Goal: Navigation & Orientation: Find specific page/section

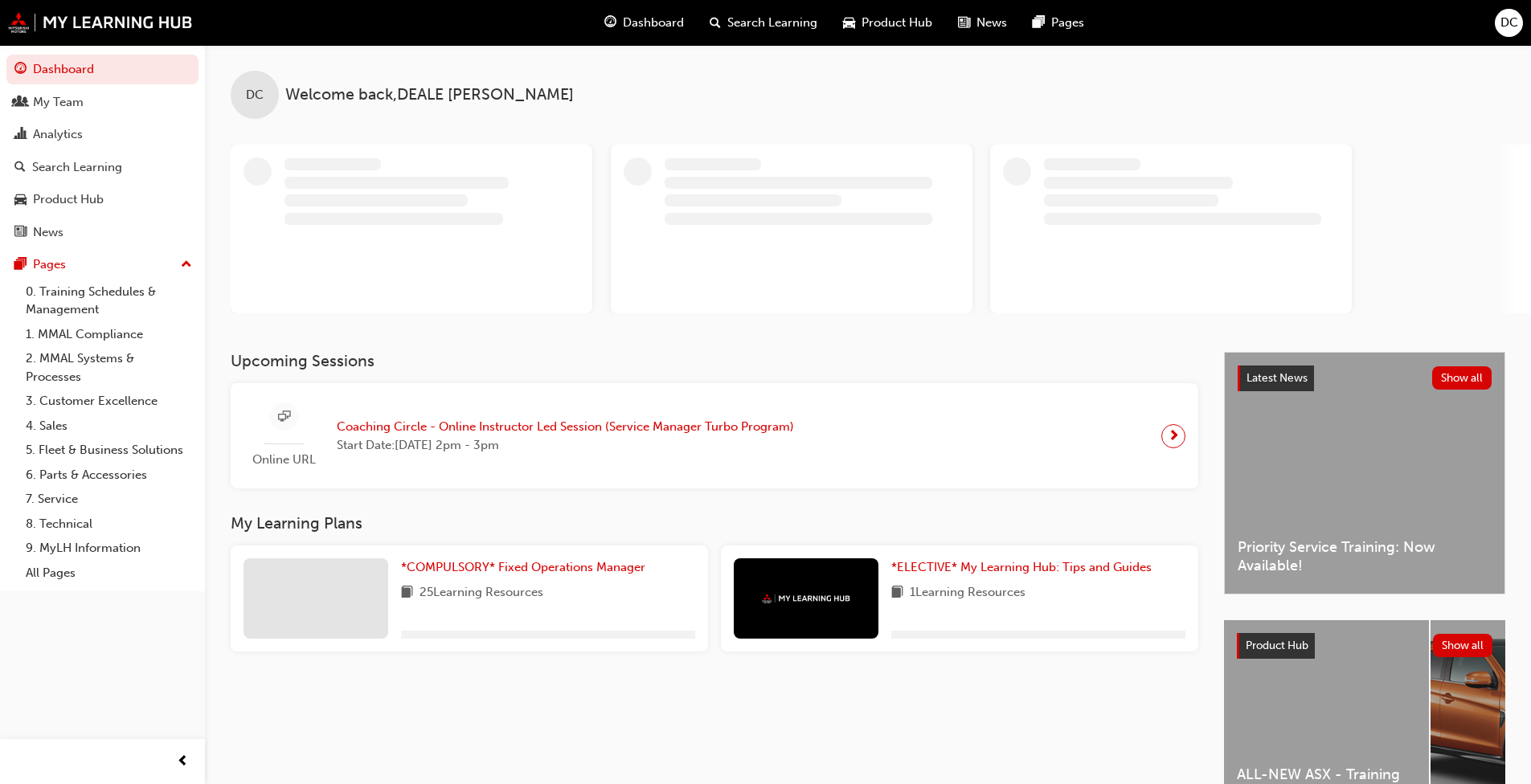
click at [84, 109] on div "My Team" at bounding box center [103, 103] width 176 height 20
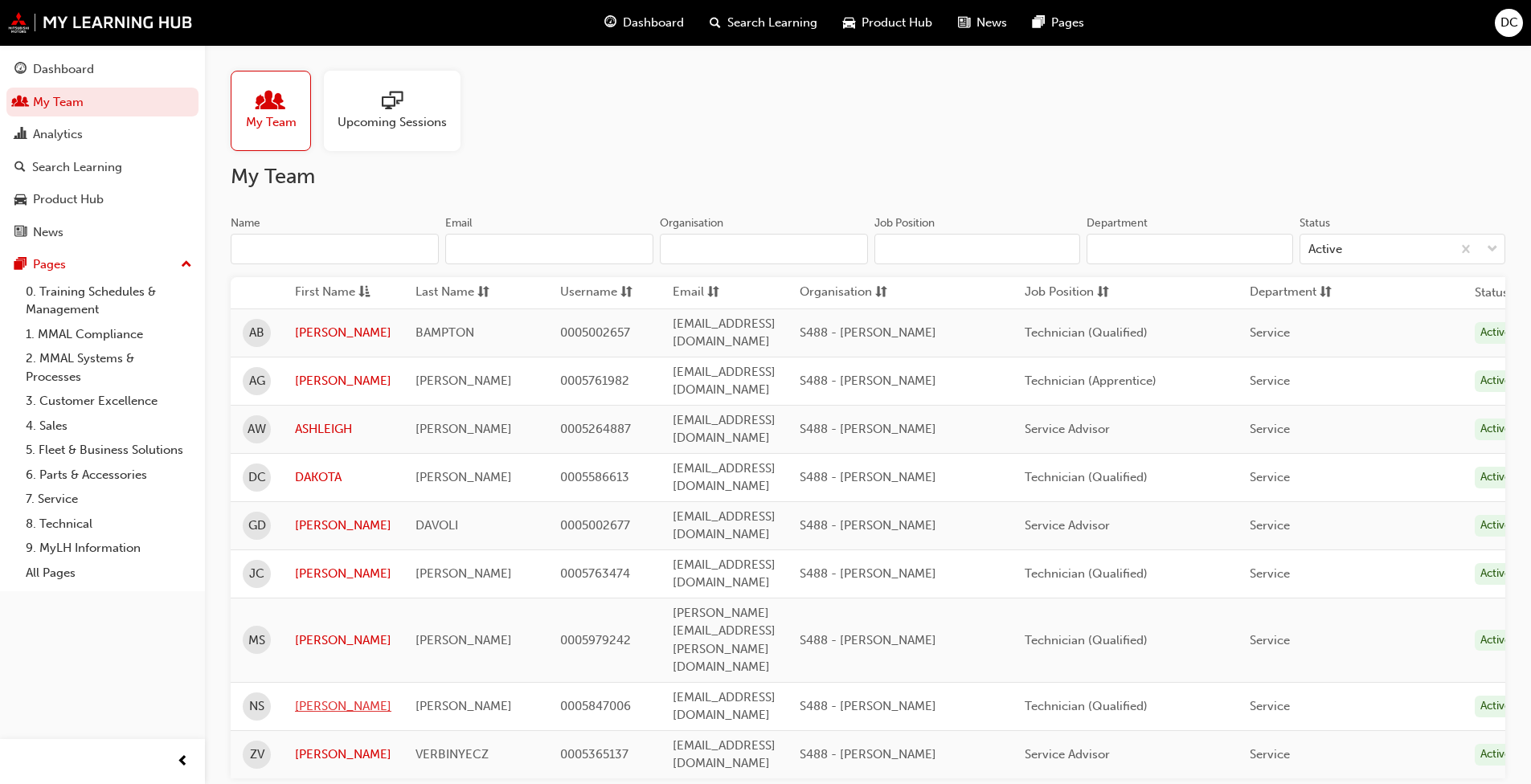
click at [330, 698] on link "[PERSON_NAME]" at bounding box center [343, 707] width 96 height 18
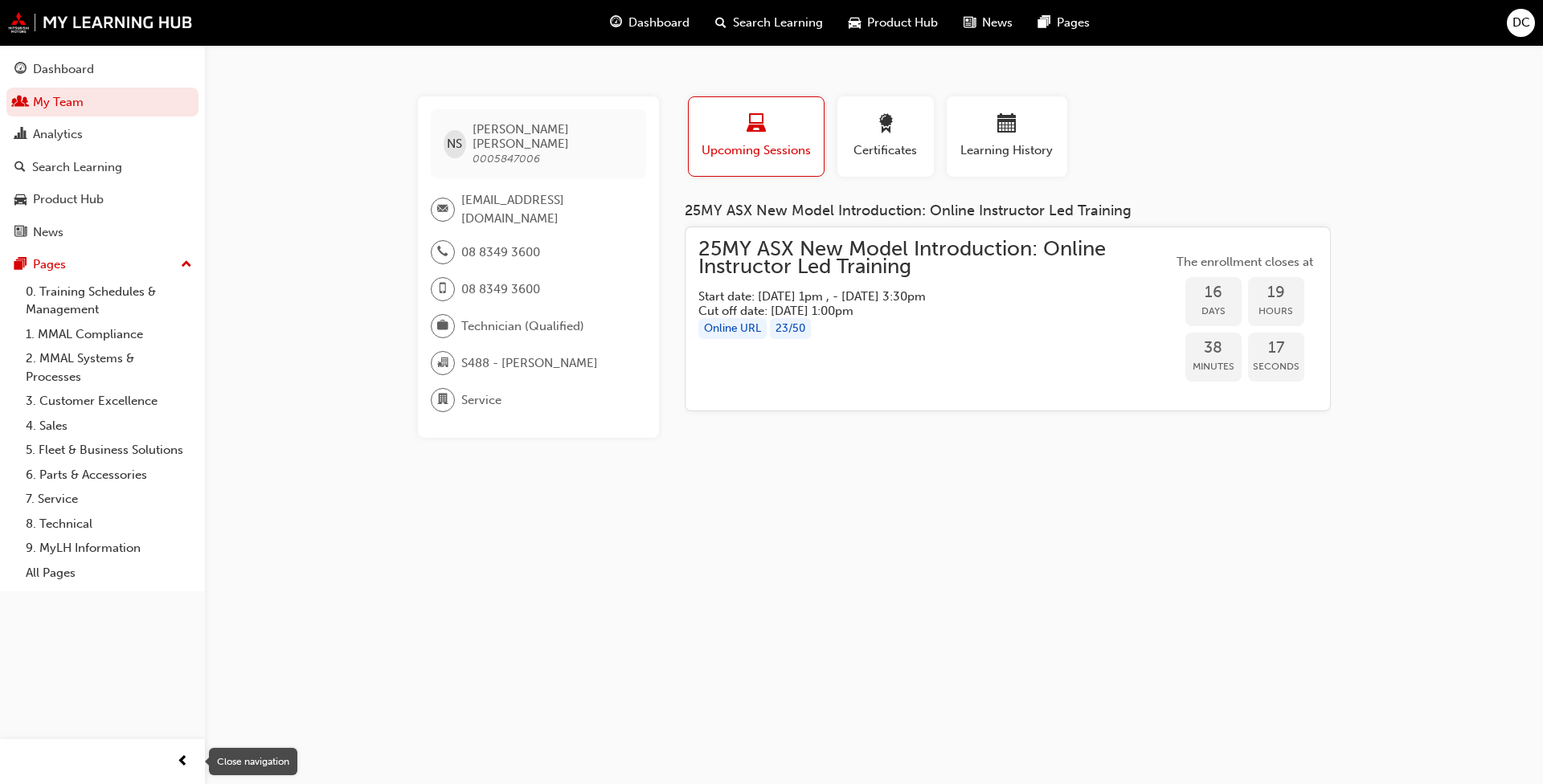
click at [181, 766] on span "prev-icon" at bounding box center [183, 762] width 12 height 20
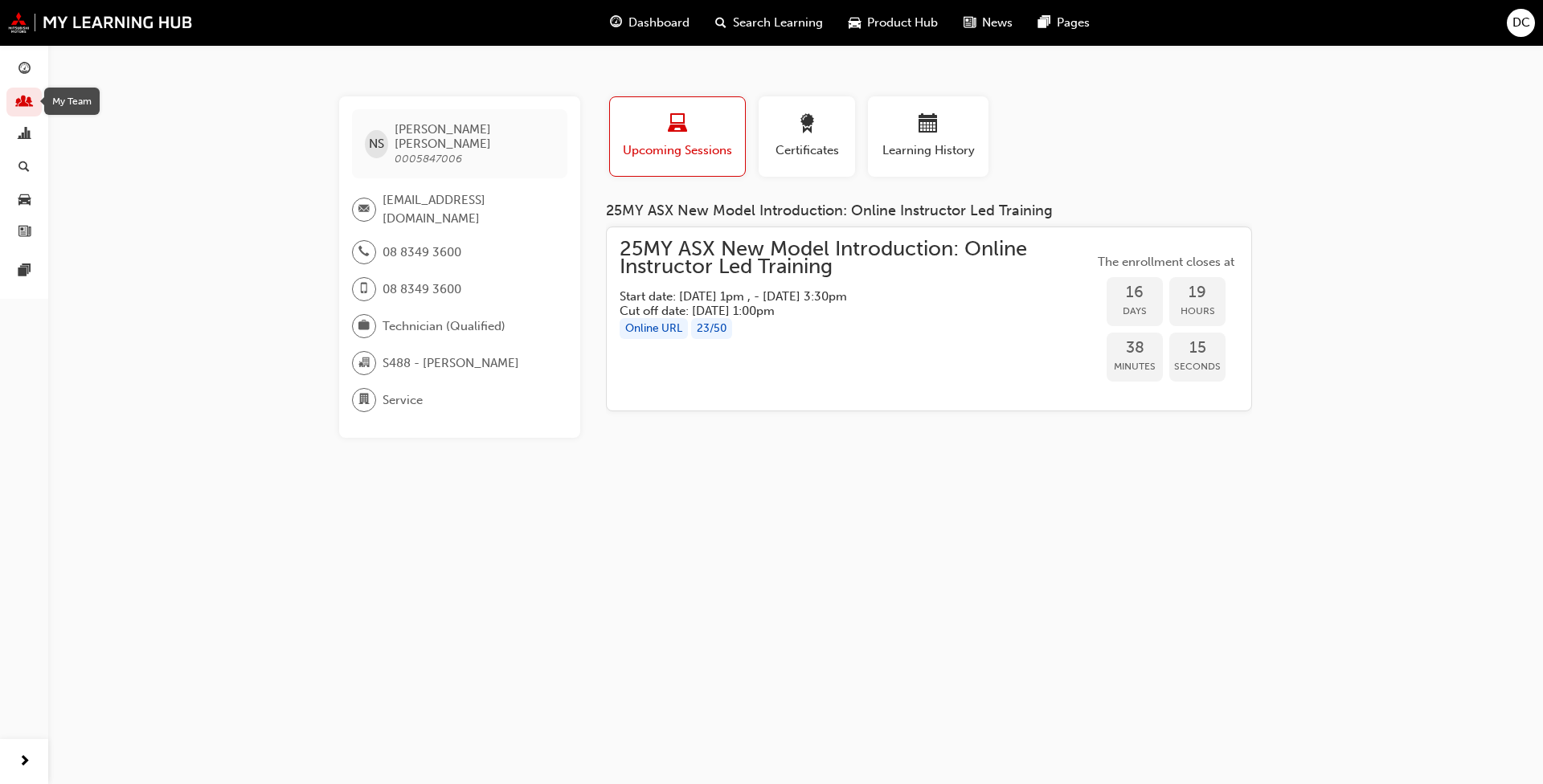
click at [28, 105] on span "people-icon" at bounding box center [24, 103] width 12 height 15
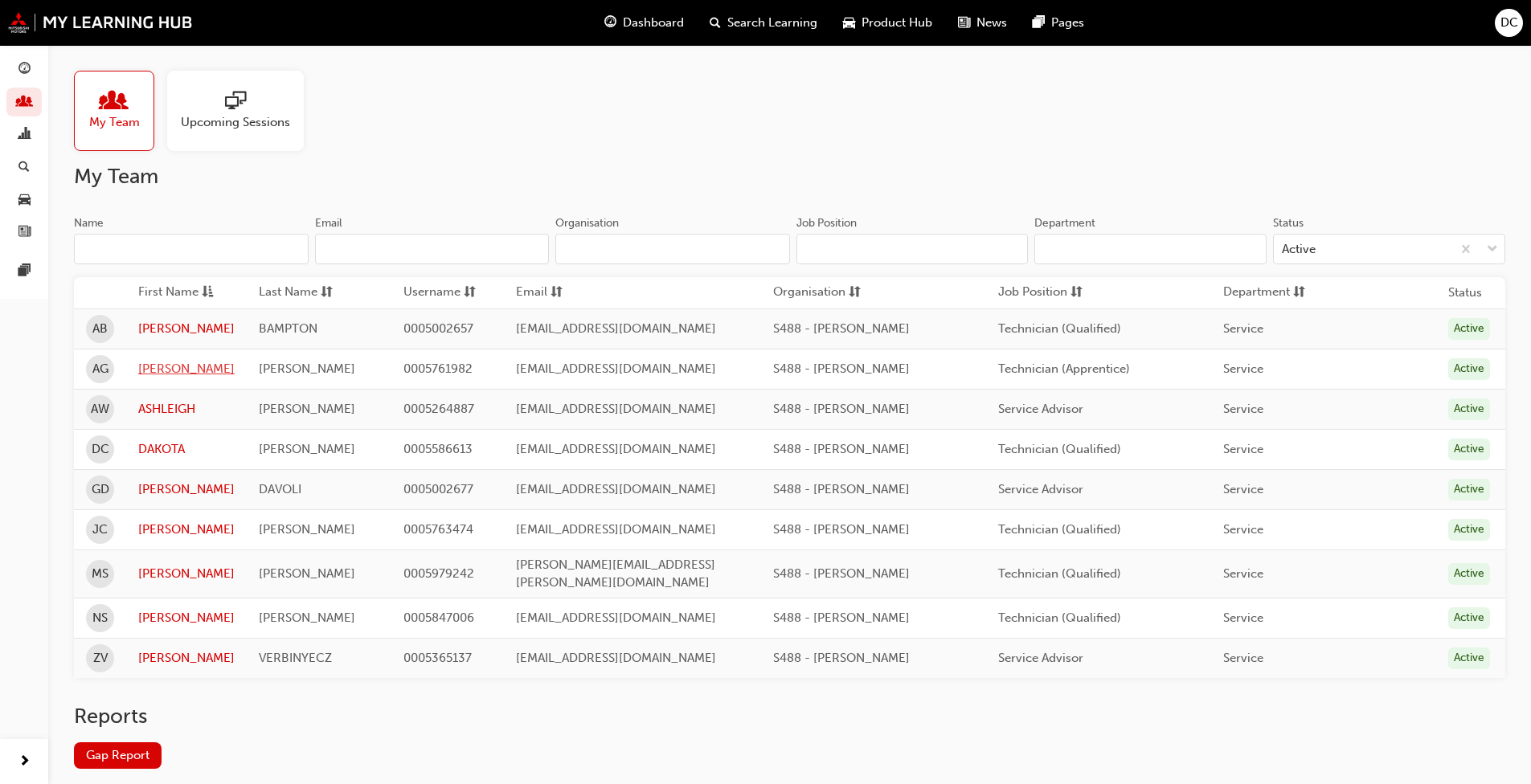
click at [173, 366] on link "[PERSON_NAME]" at bounding box center [186, 369] width 96 height 18
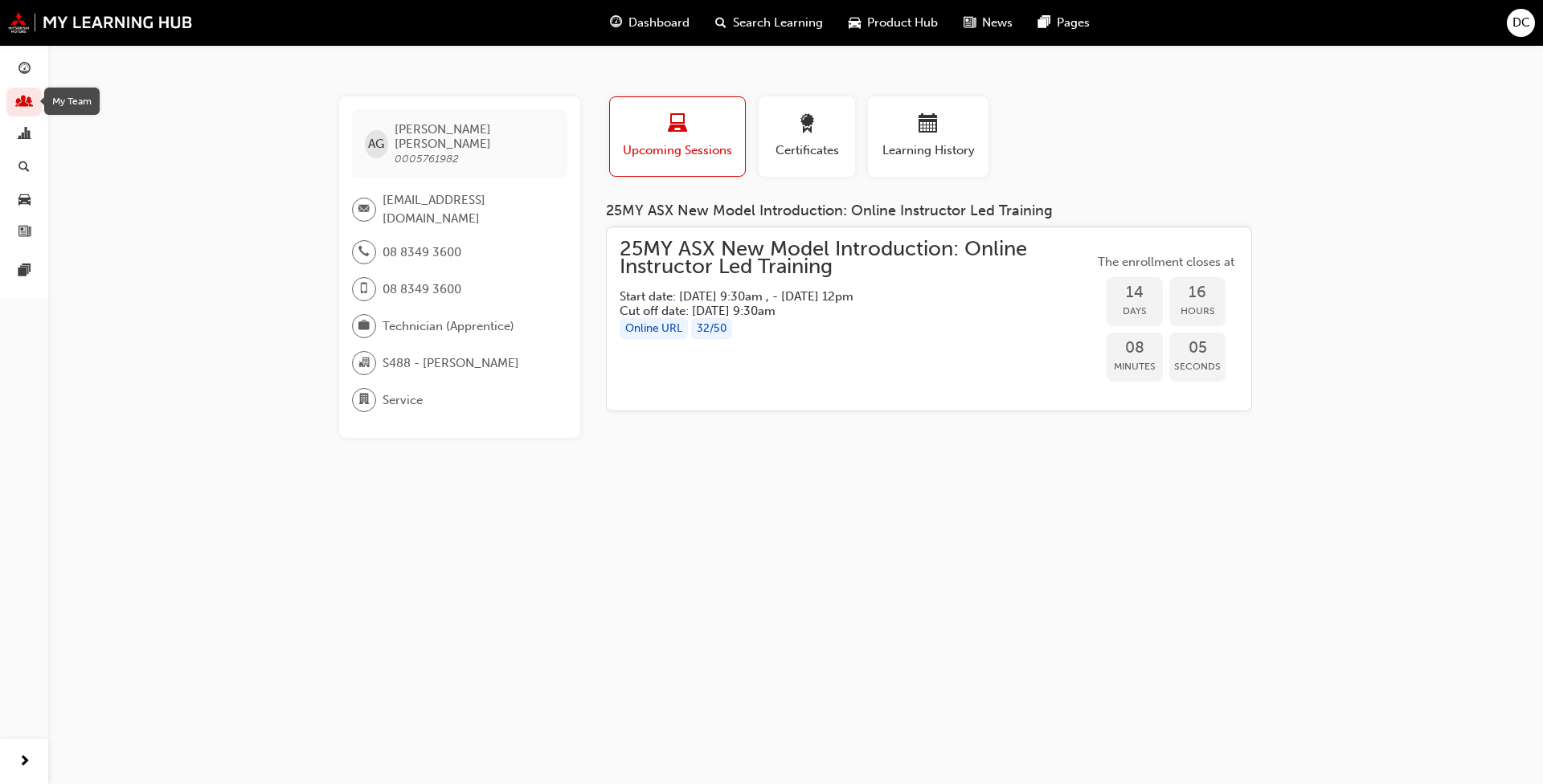
click at [22, 104] on span "people-icon" at bounding box center [24, 103] width 12 height 15
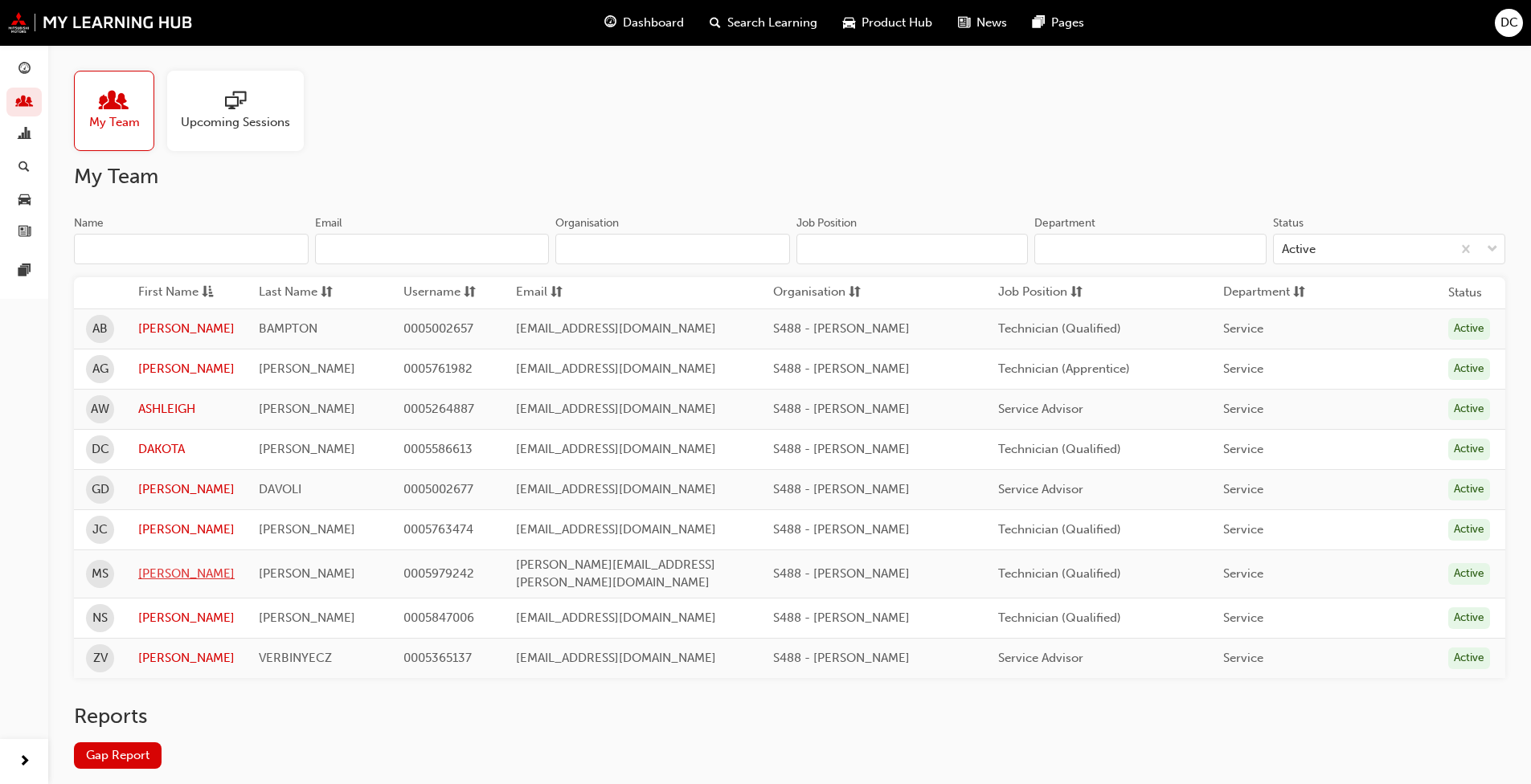
click at [184, 566] on link "[PERSON_NAME]" at bounding box center [186, 574] width 96 height 18
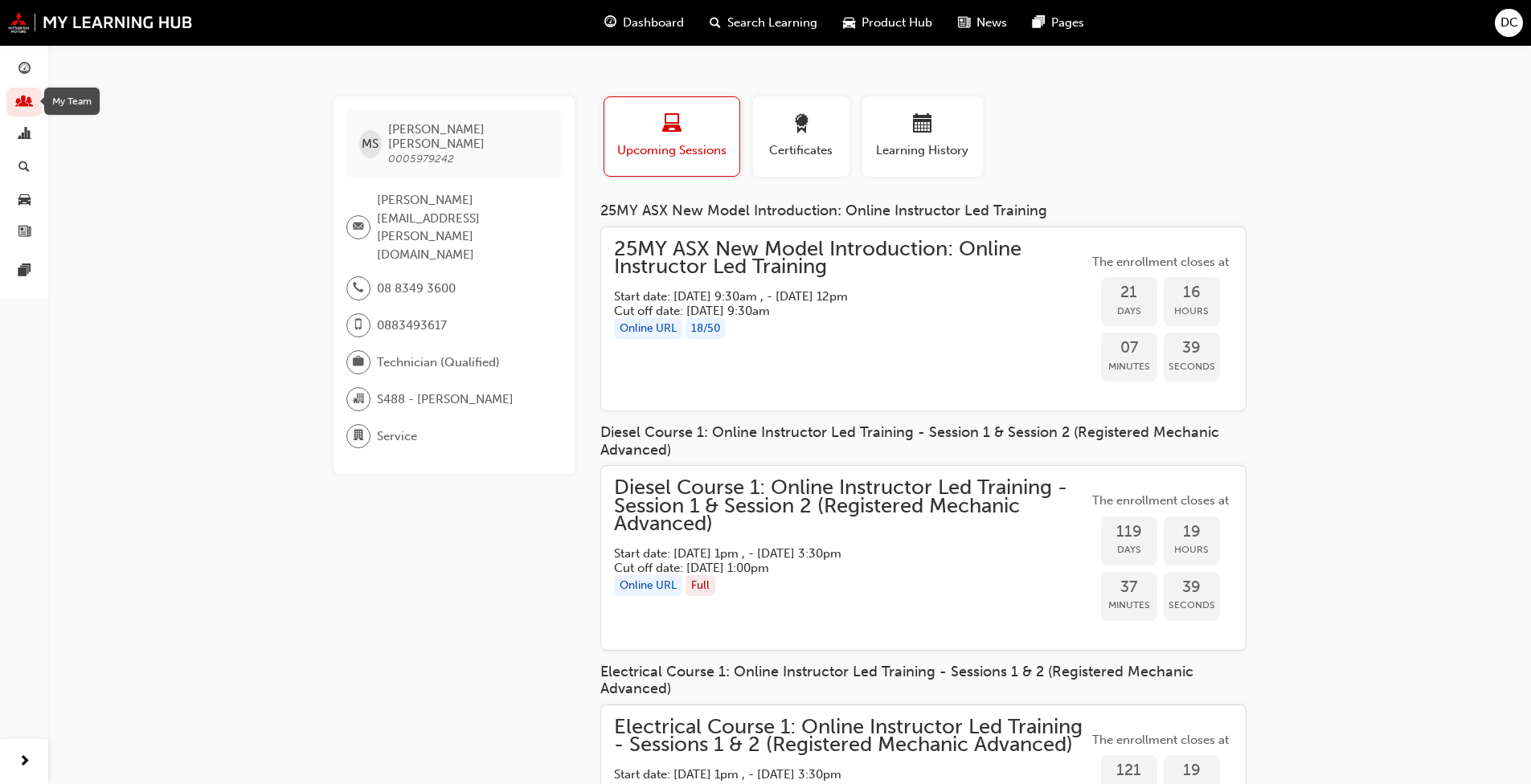
click at [29, 101] on span "people-icon" at bounding box center [24, 103] width 12 height 15
